Goal: Answer question/provide support: Share knowledge or assist other users

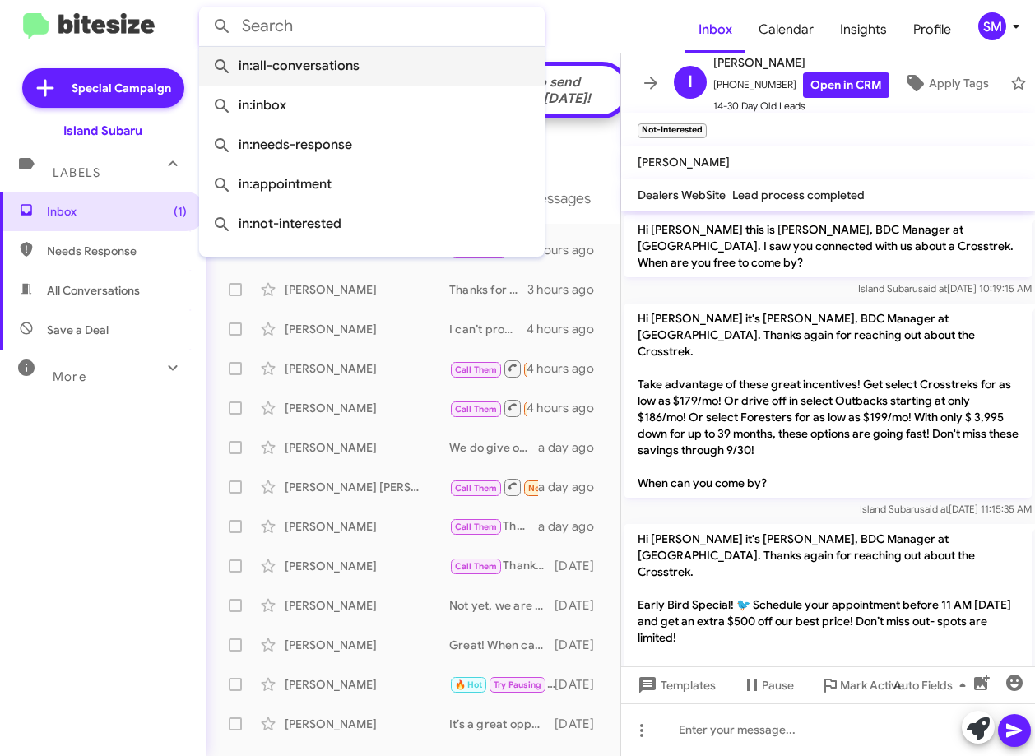
scroll to position [554, 0]
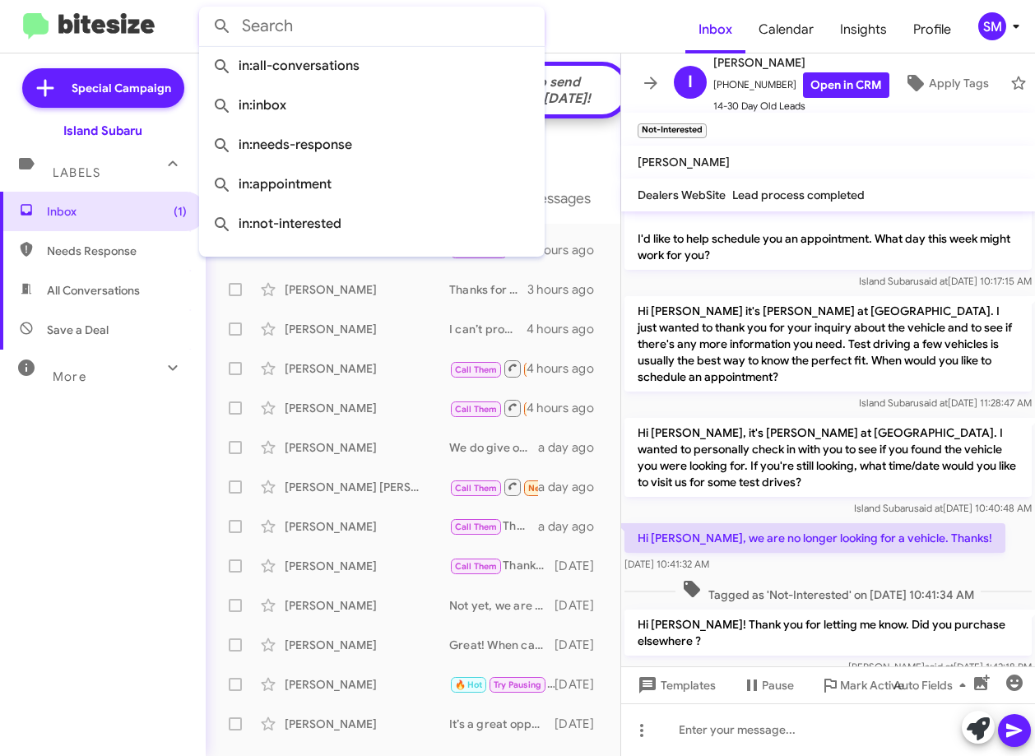
click at [341, 19] on input "text" at bounding box center [372, 26] width 346 height 39
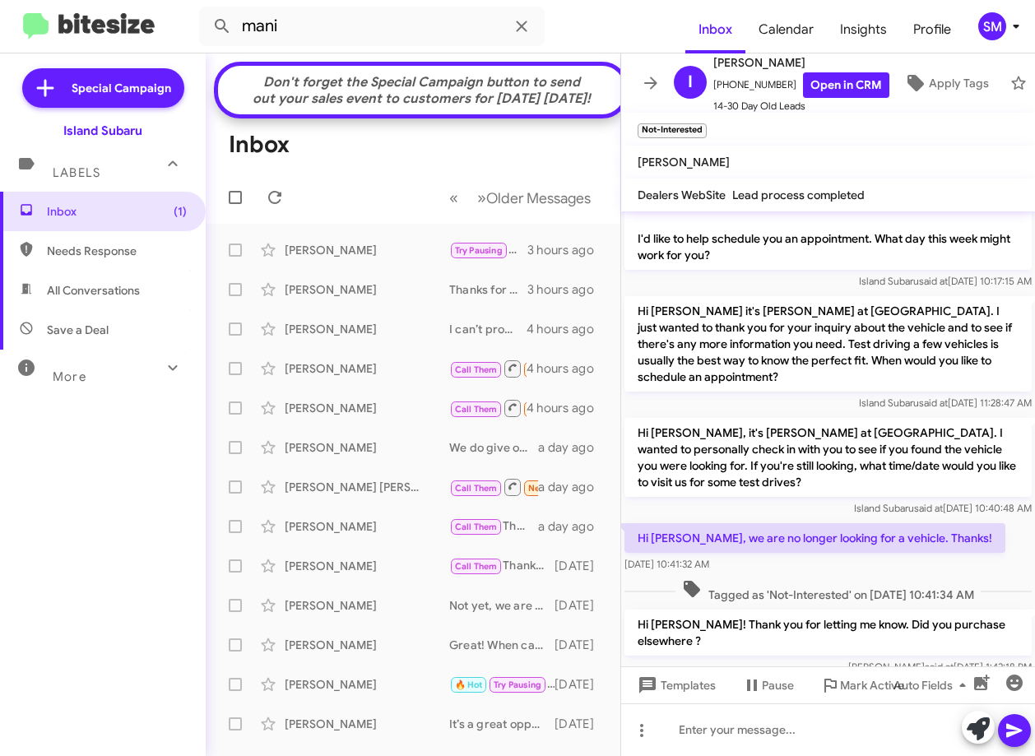
click at [341, 28] on input "mani" at bounding box center [372, 26] width 346 height 39
type input "[PERSON_NAME]"
click at [206, 10] on button at bounding box center [222, 26] width 33 height 33
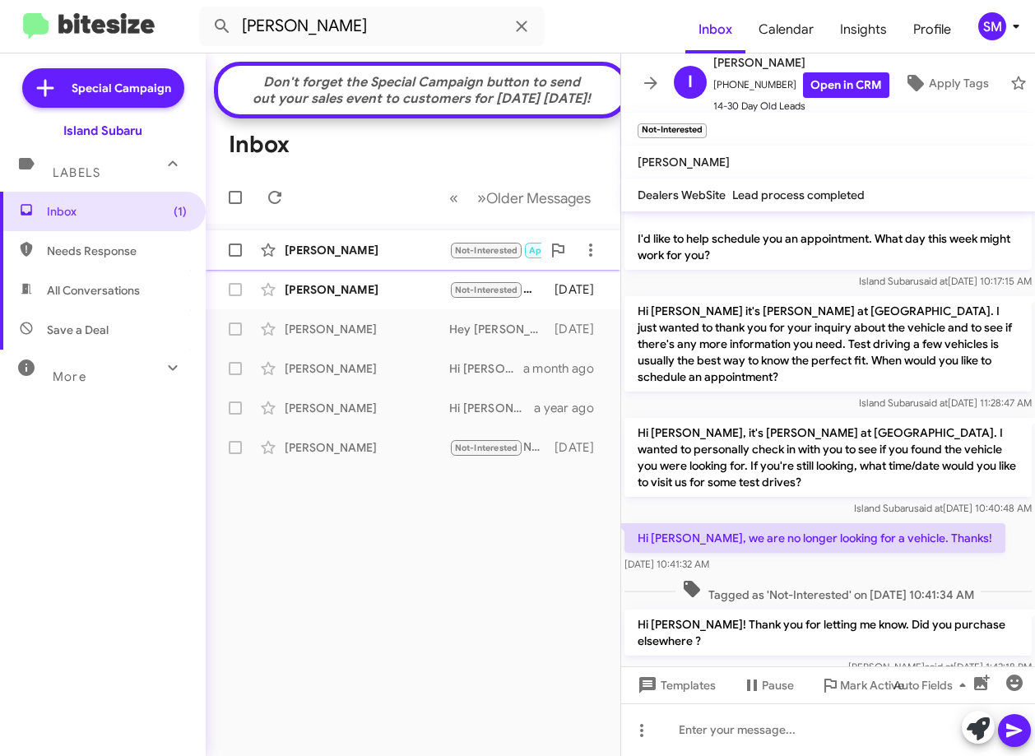
click at [400, 258] on div "[PERSON_NAME]" at bounding box center [367, 250] width 165 height 16
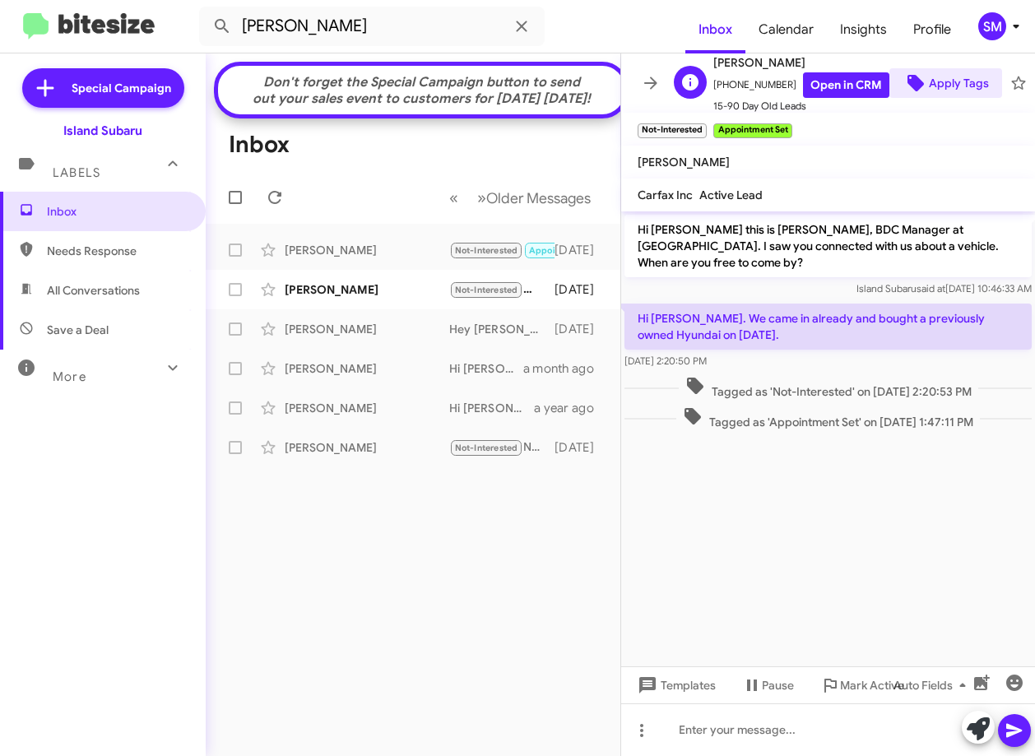
click at [937, 80] on span "Apply Tags" at bounding box center [959, 83] width 60 height 30
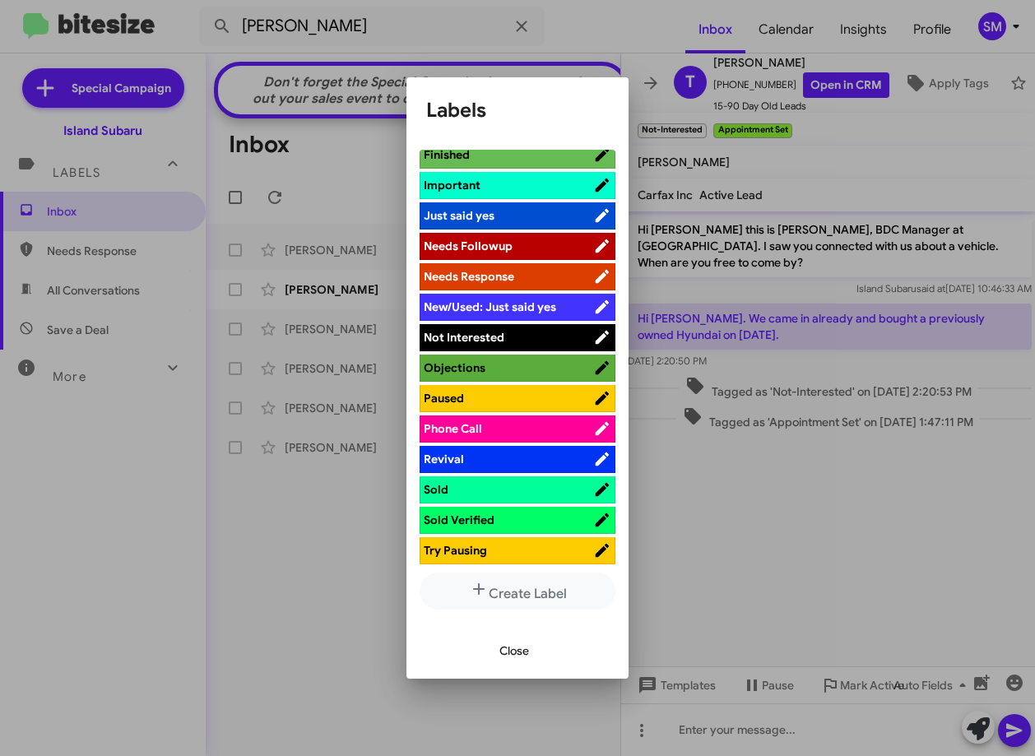
scroll to position [494, 0]
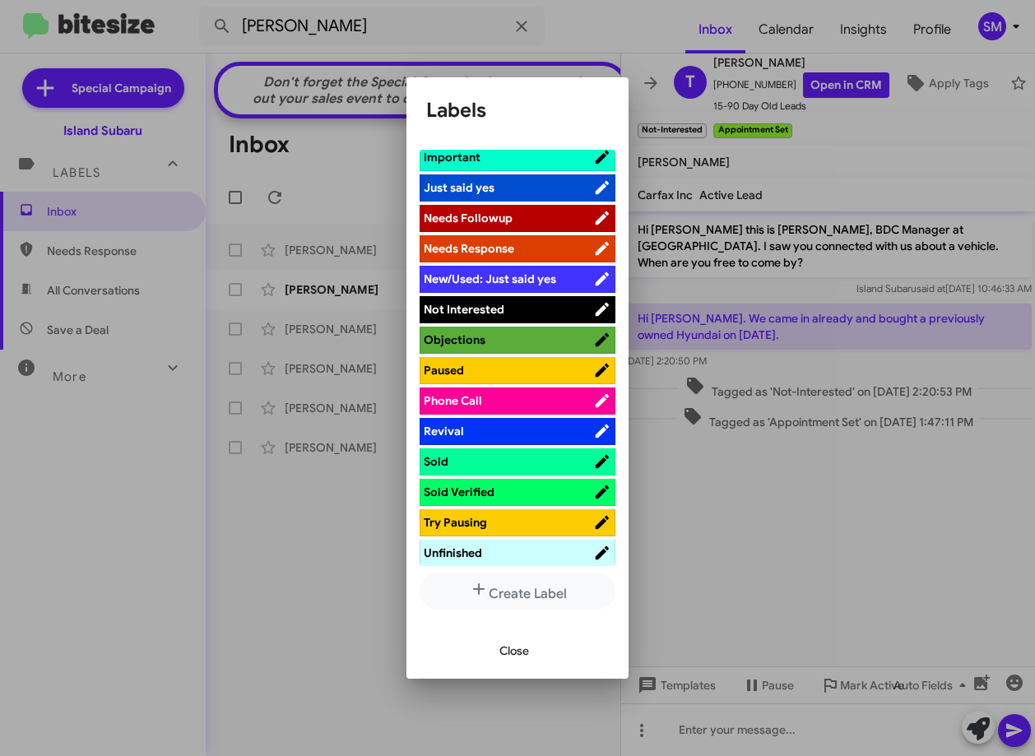
click at [499, 462] on span "Sold" at bounding box center [508, 461] width 169 height 16
click at [825, 490] on div at bounding box center [517, 378] width 1035 height 756
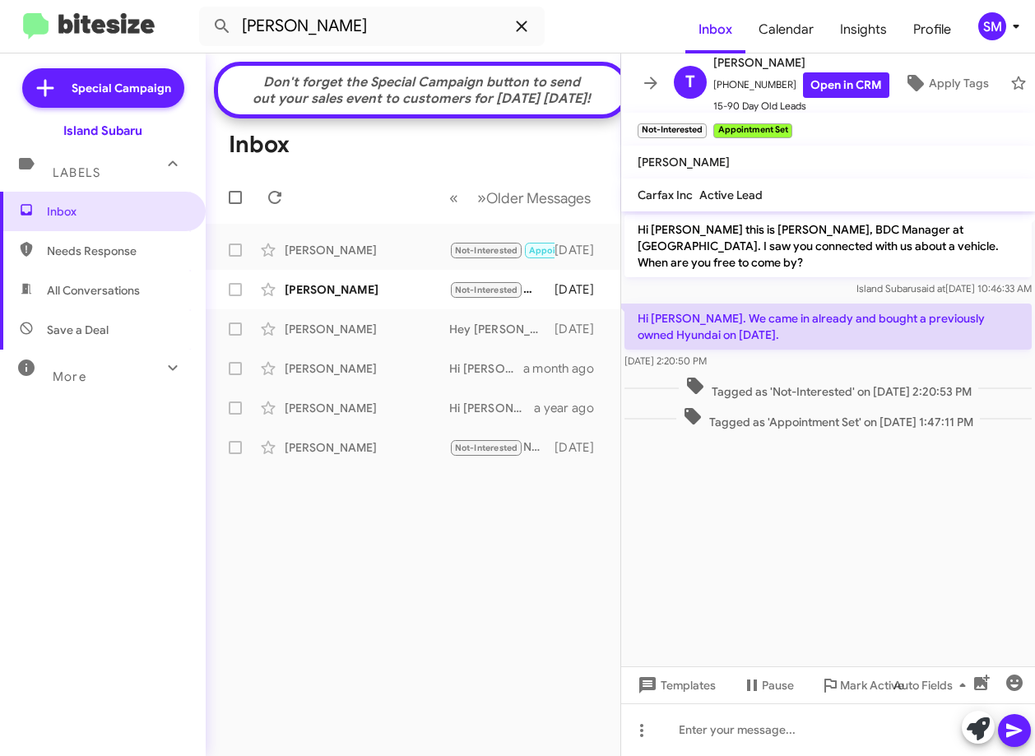
click at [535, 26] on span at bounding box center [521, 26] width 33 height 20
